Goal: Use online tool/utility: Utilize a website feature to perform a specific function

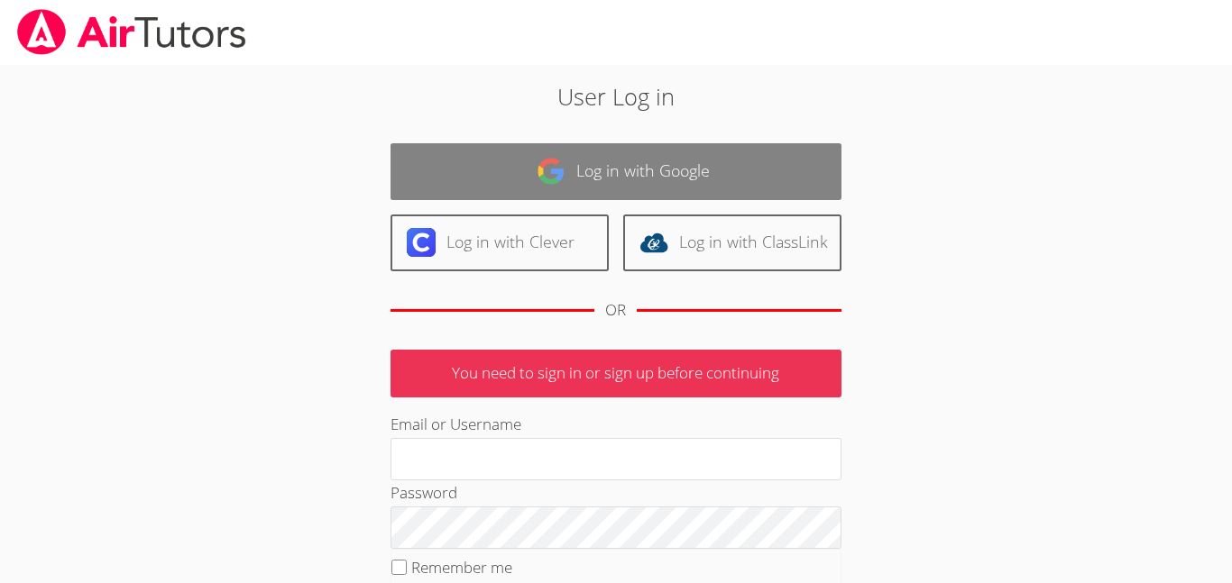
click at [733, 153] on link "Log in with Google" at bounding box center [615, 171] width 451 height 57
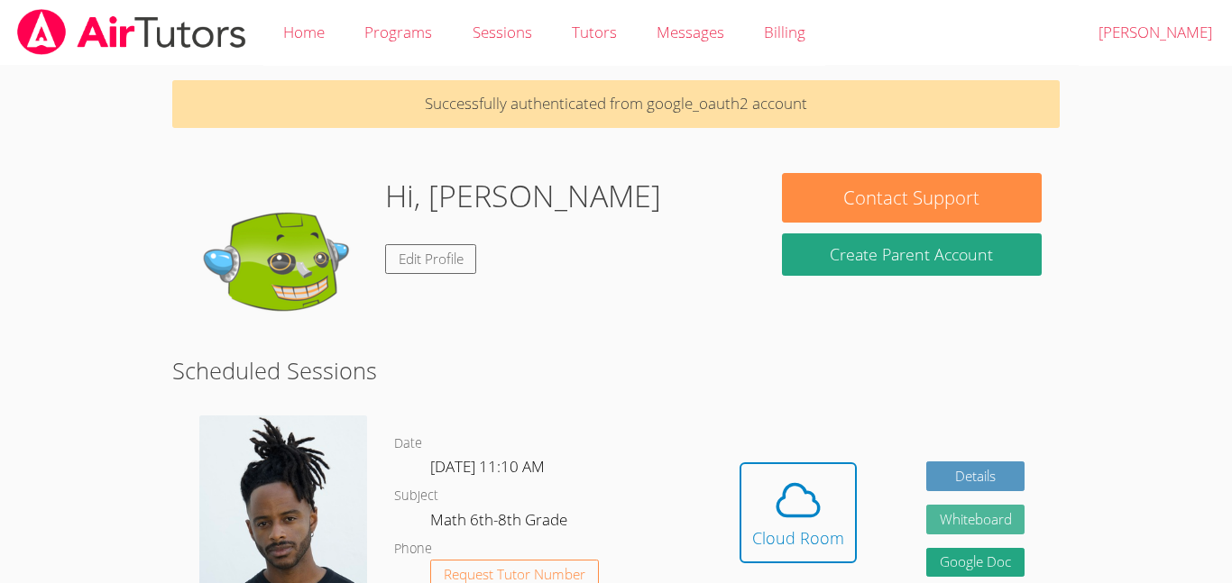
click at [940, 510] on button "Whiteboard" at bounding box center [975, 520] width 99 height 30
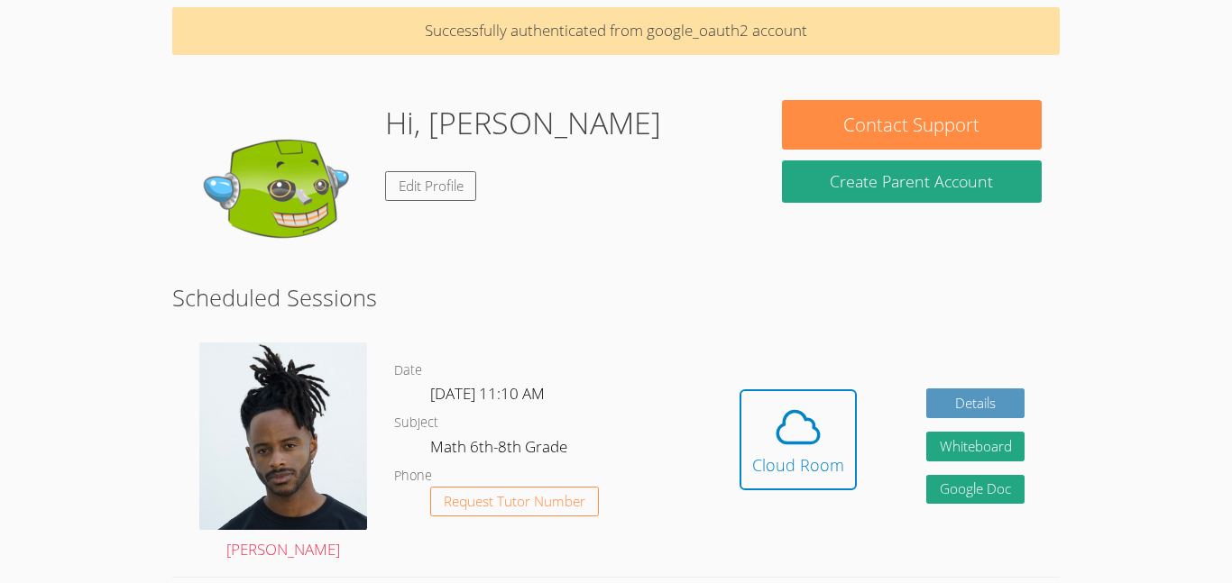
scroll to position [76, 0]
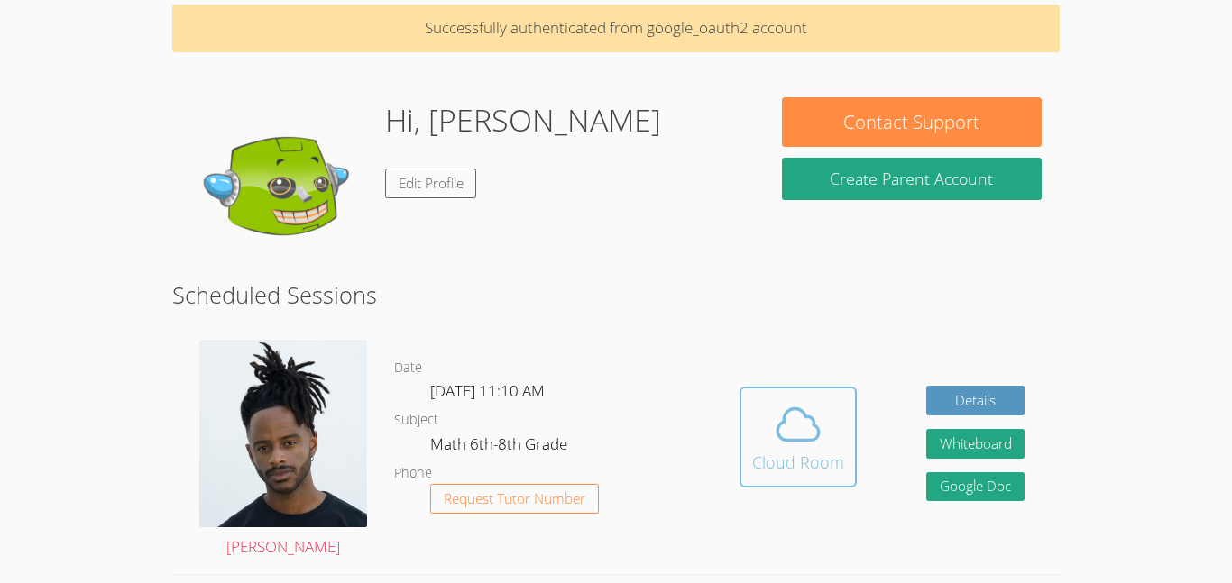
click at [793, 431] on icon at bounding box center [798, 424] width 50 height 50
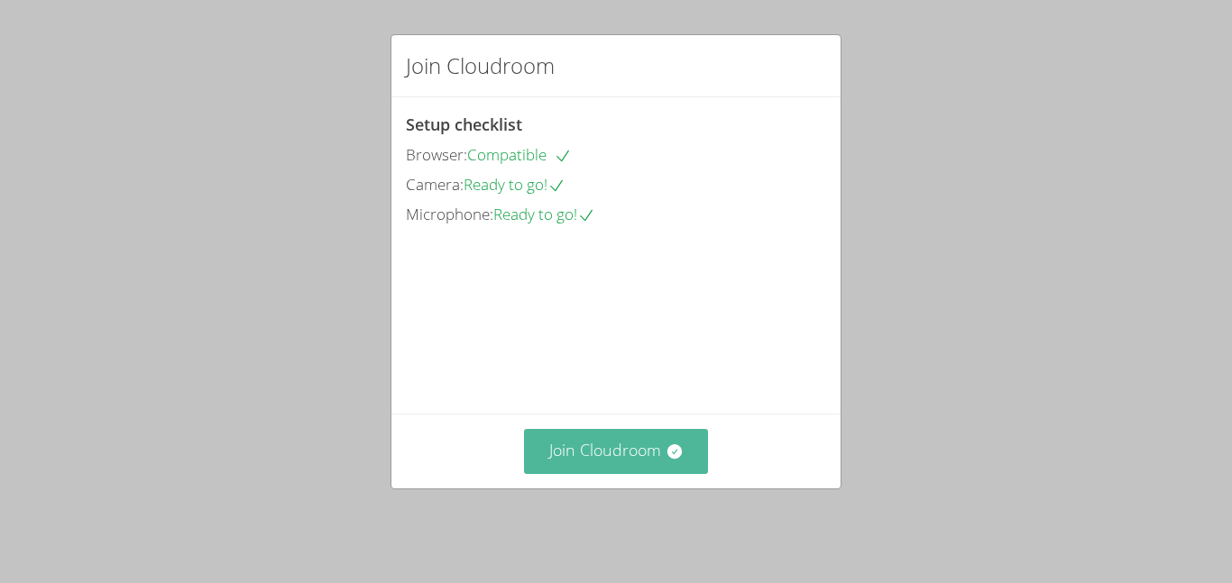
click at [690, 462] on button "Join Cloudroom" at bounding box center [616, 451] width 185 height 44
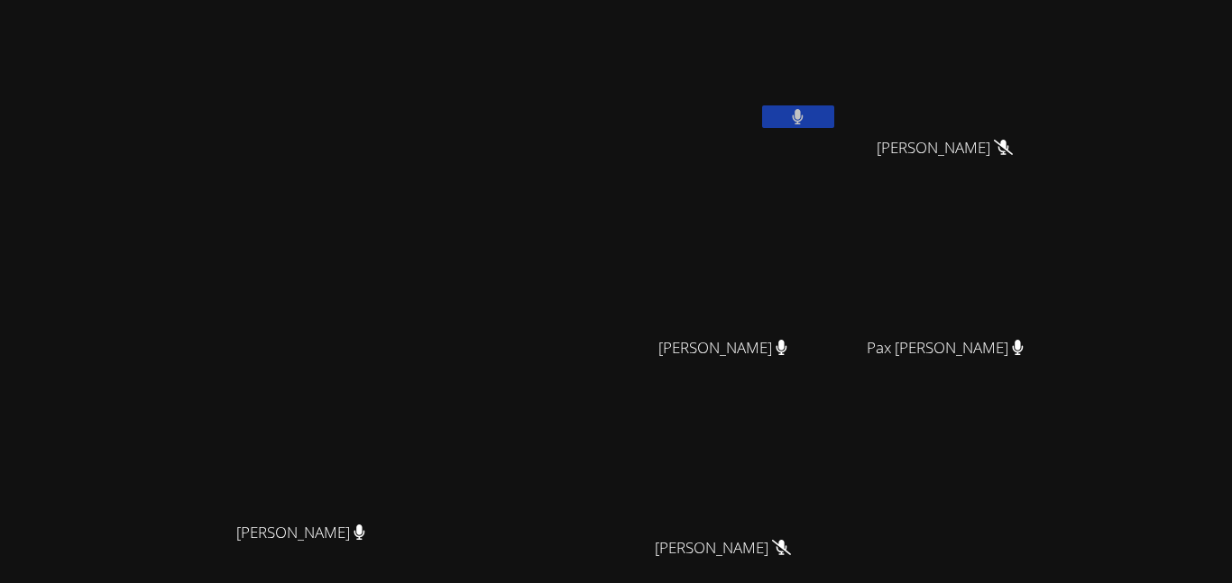
click at [834, 122] on button at bounding box center [798, 116] width 72 height 23
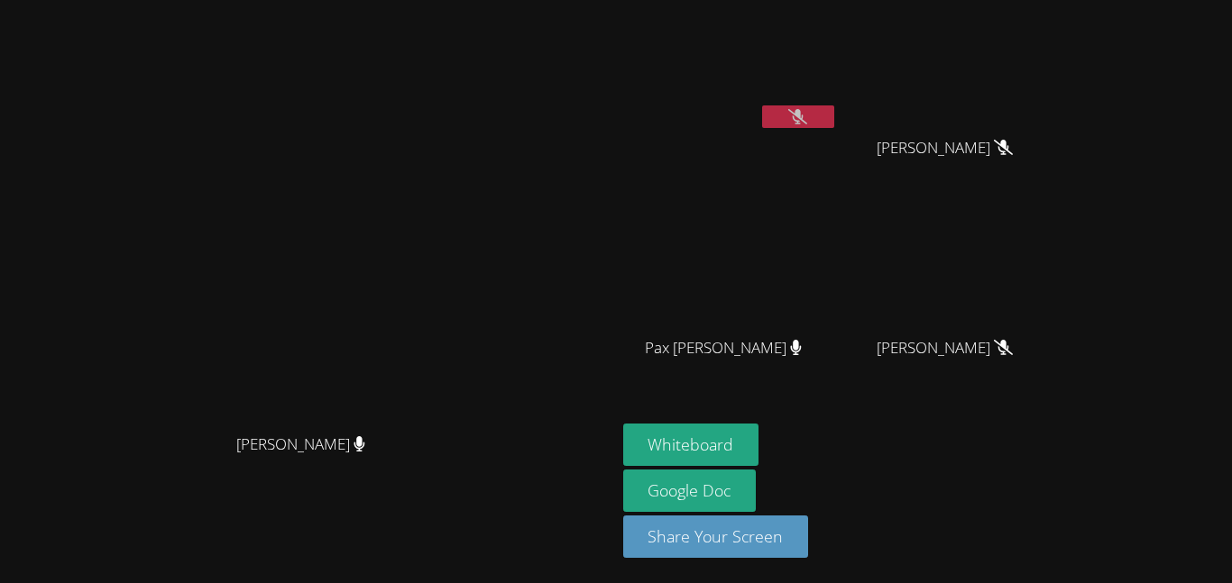
click at [834, 122] on button at bounding box center [798, 116] width 72 height 23
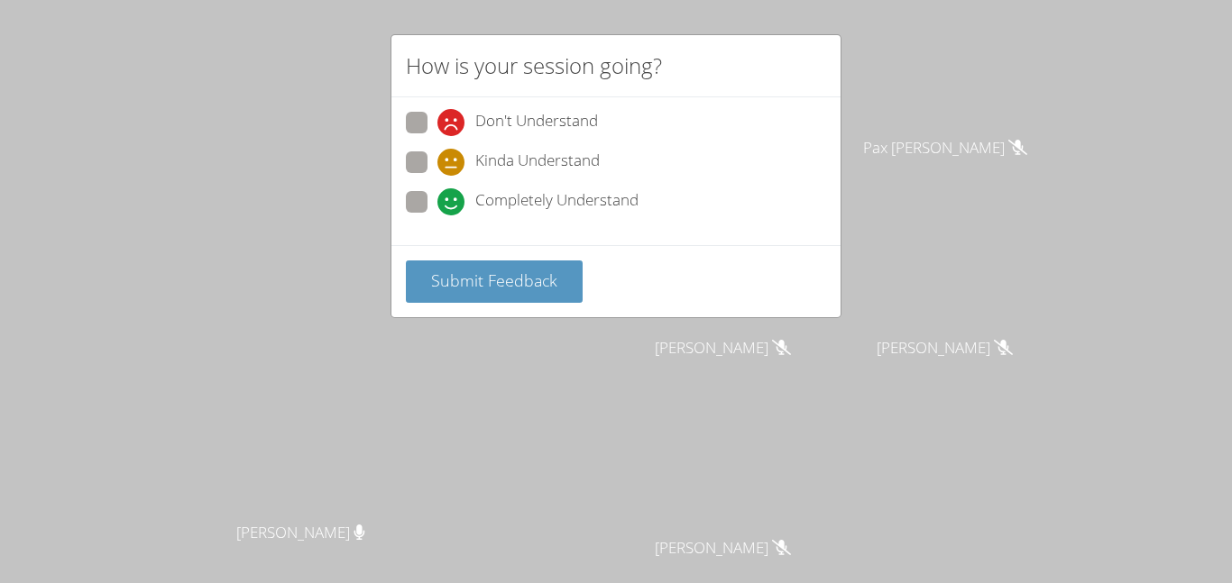
click at [440, 193] on icon at bounding box center [450, 201] width 27 height 27
click at [440, 193] on input "Completely Understand" at bounding box center [444, 198] width 15 height 15
radio input "true"
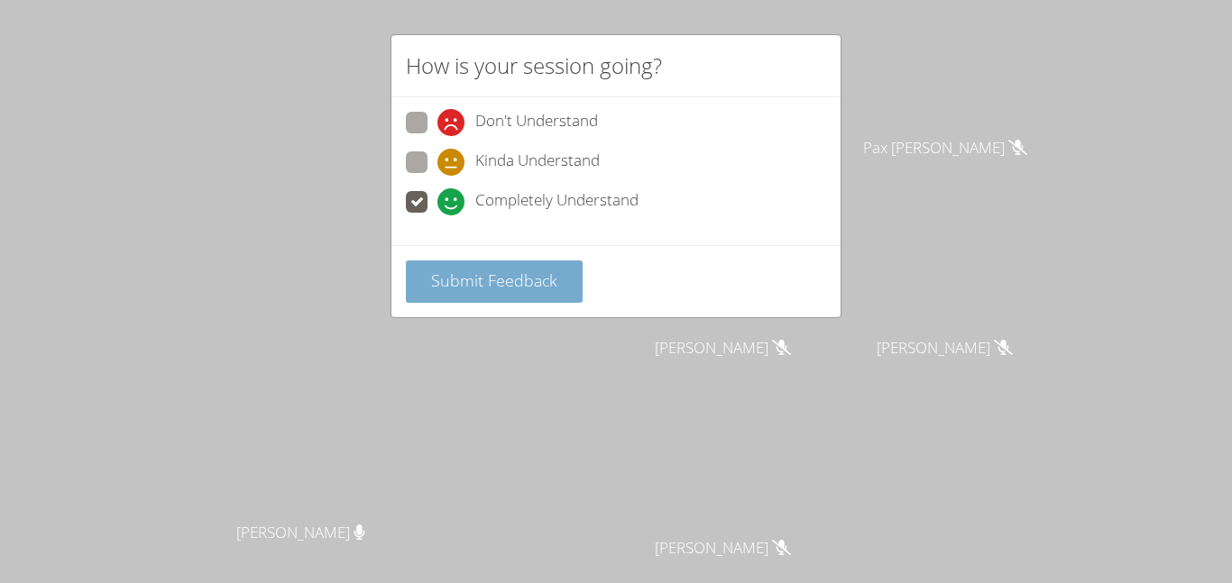
click at [428, 284] on button "Submit Feedback" at bounding box center [494, 282] width 177 height 42
